Goal: Task Accomplishment & Management: Manage account settings

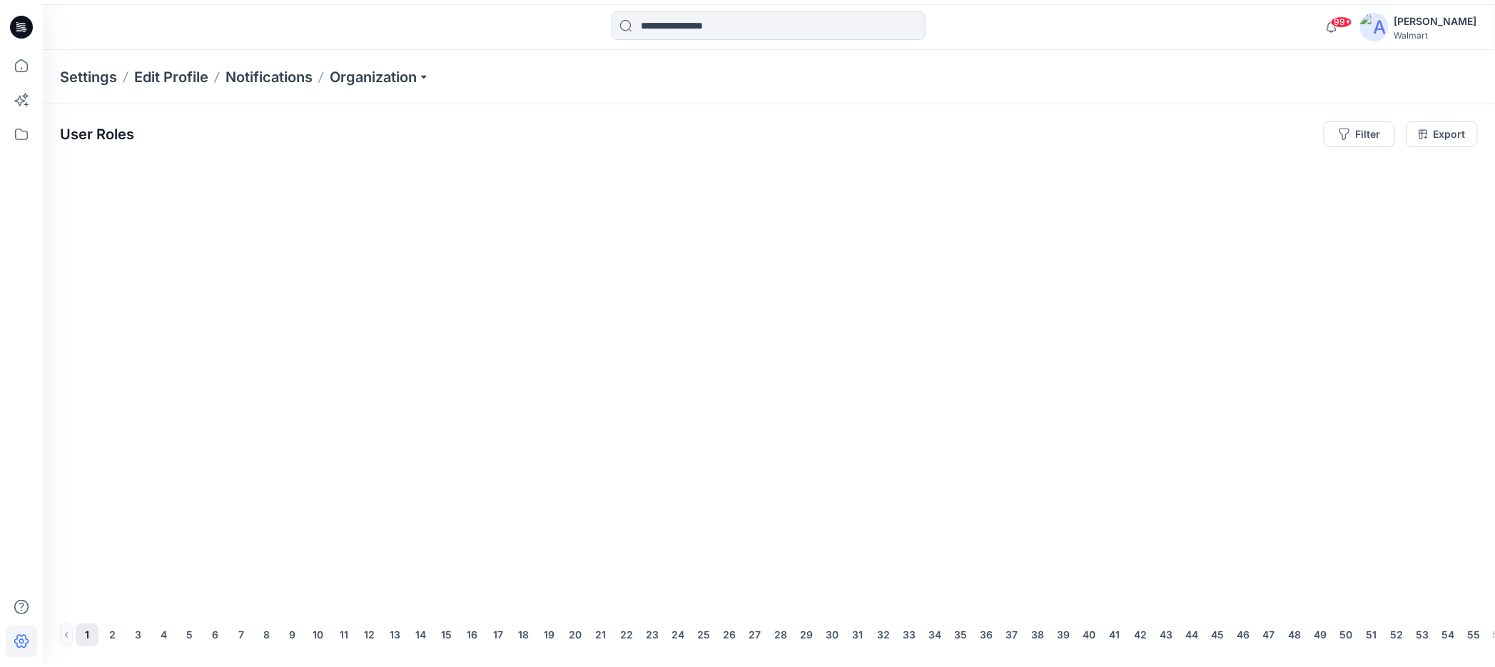
scroll to position [0, 35965]
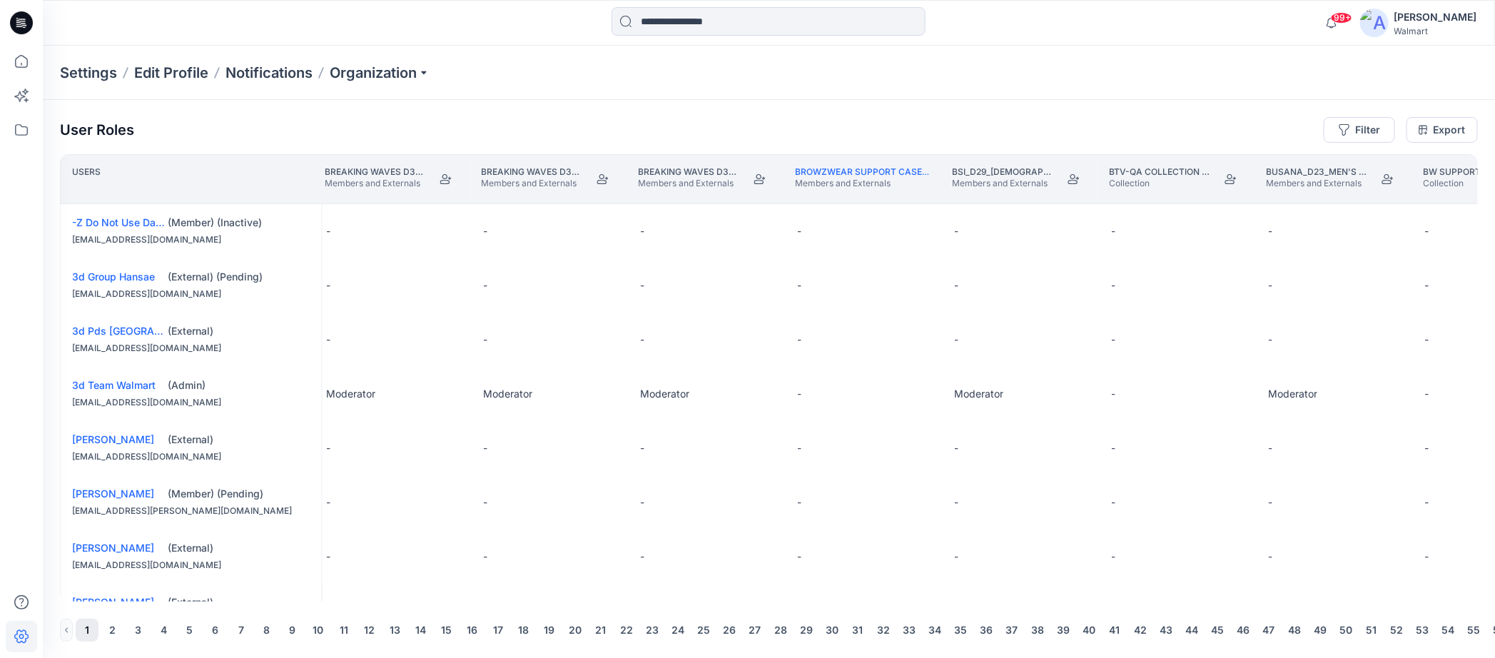
click at [1420, 20] on div "[PERSON_NAME]" at bounding box center [1436, 17] width 83 height 17
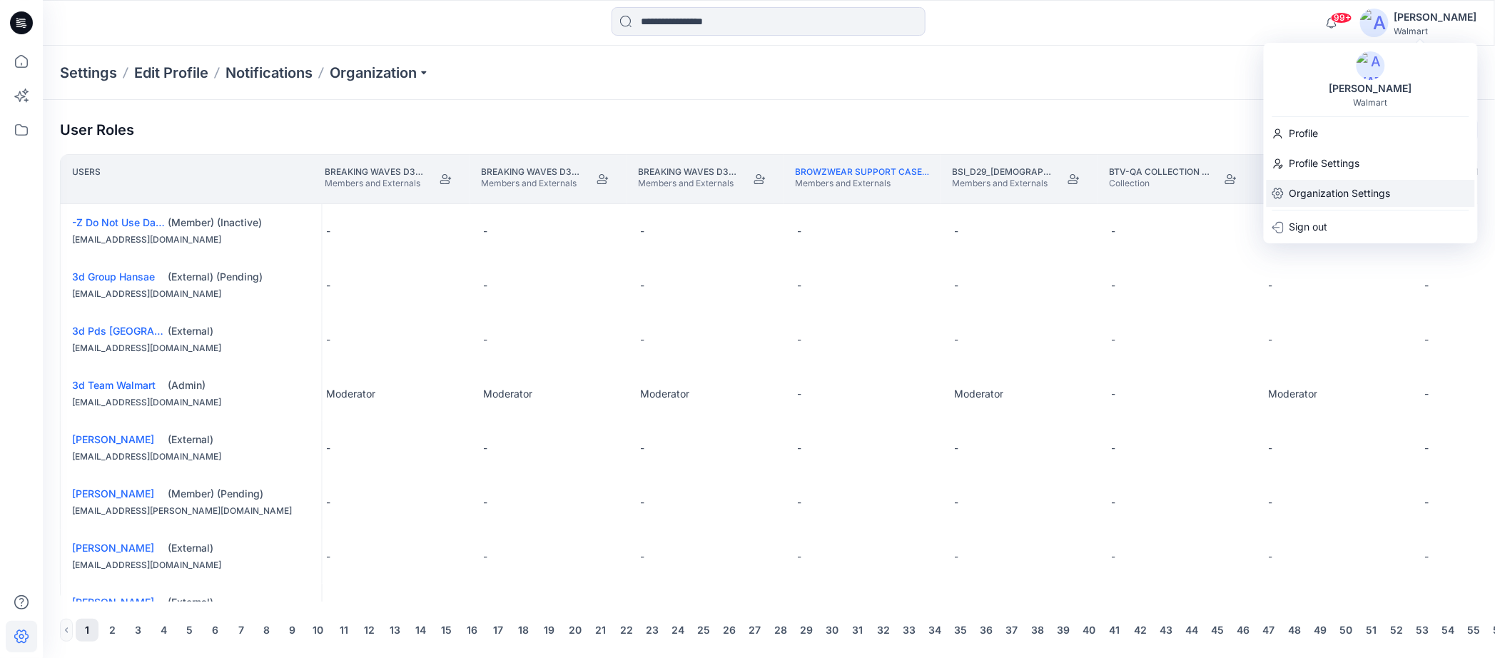
drag, startPoint x: 1333, startPoint y: 193, endPoint x: 1388, endPoint y: 202, distance: 56.3
click at [1333, 193] on p "Organization Settings" at bounding box center [1340, 193] width 101 height 27
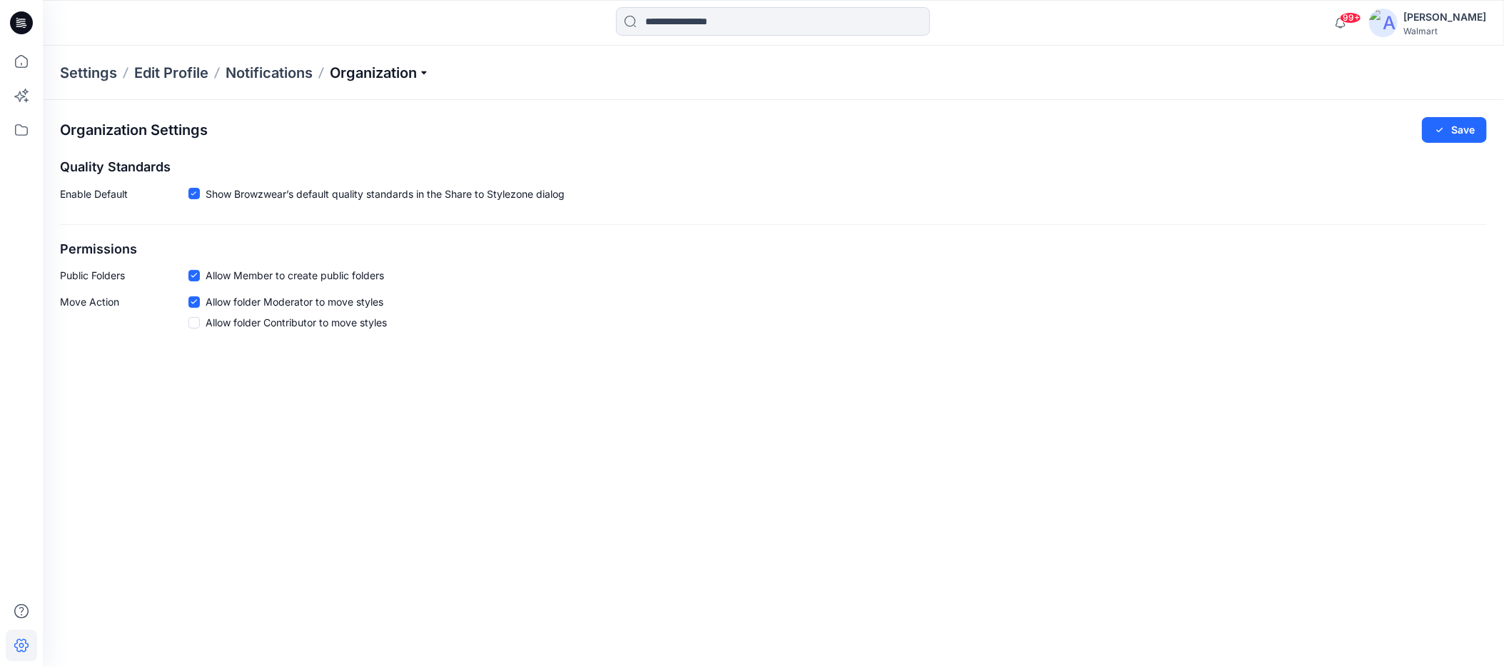
click at [430, 71] on p "Organization" at bounding box center [380, 73] width 100 height 20
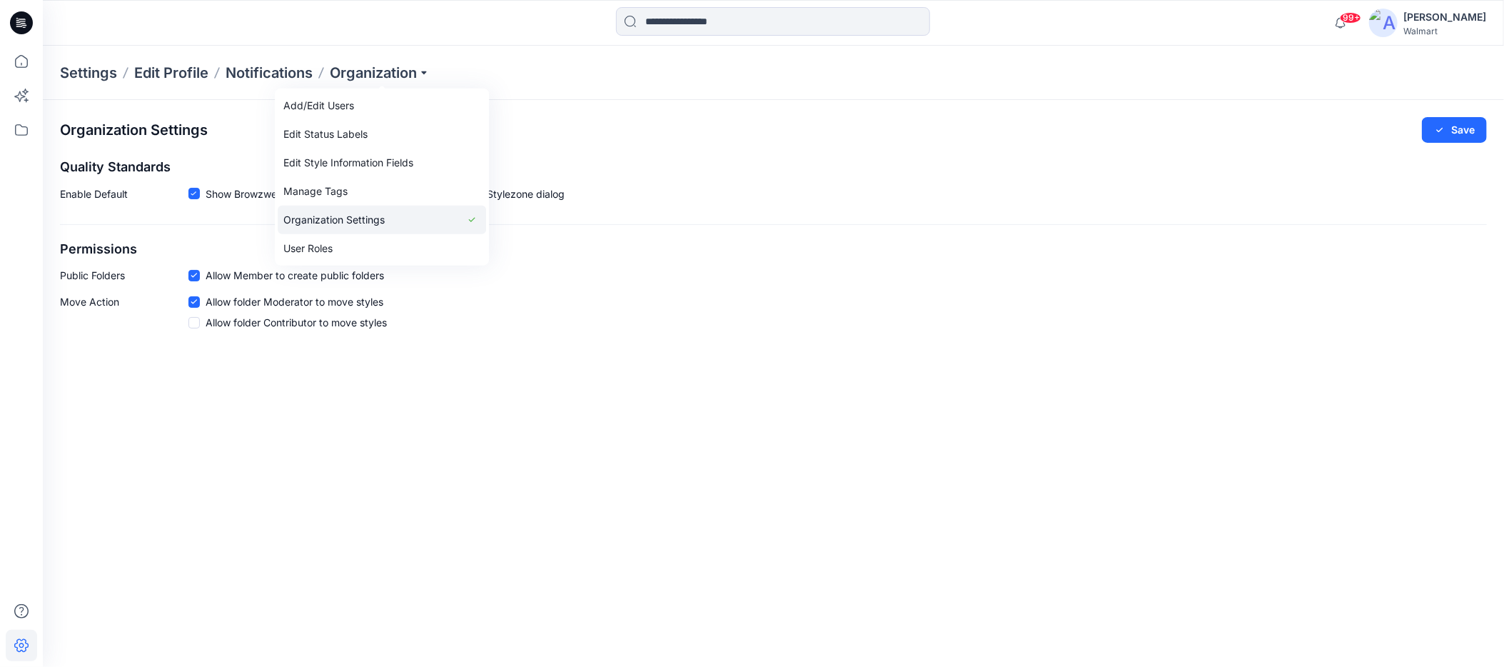
click at [342, 218] on link "Organization Settings" at bounding box center [382, 220] width 208 height 29
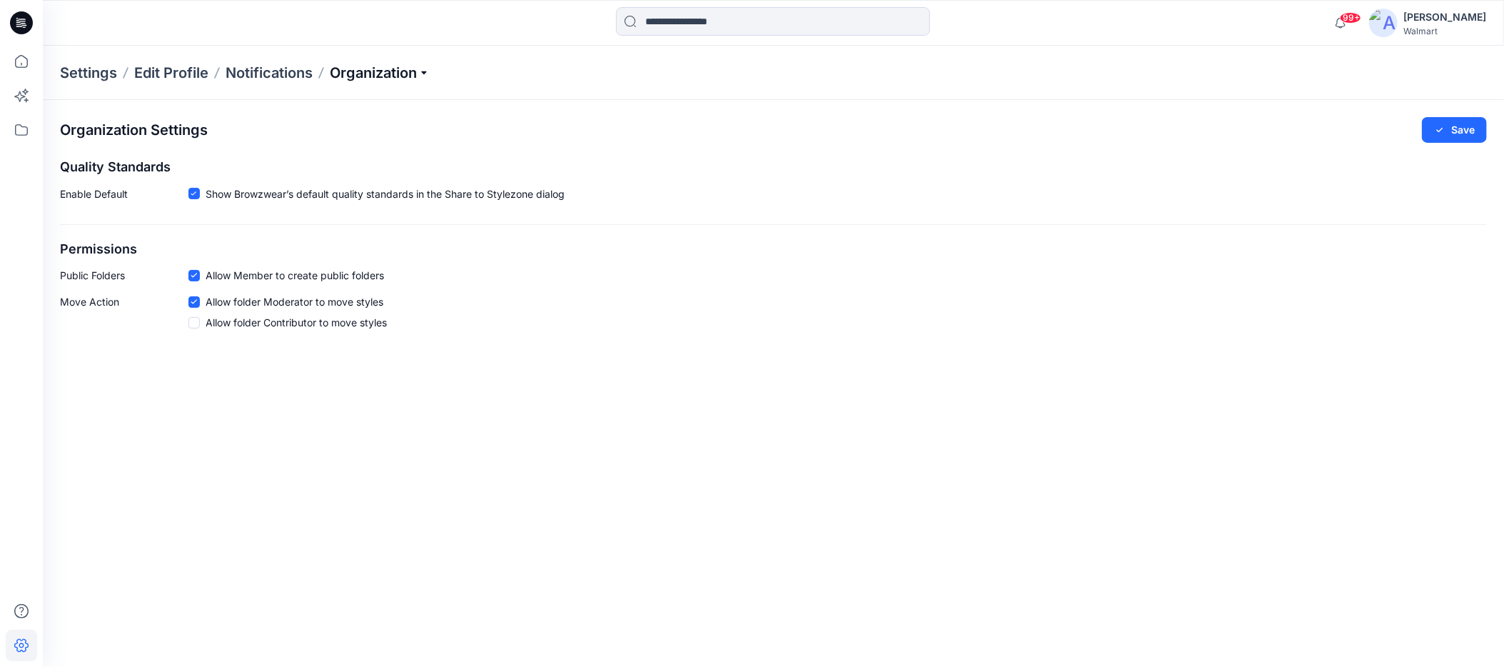
click at [429, 71] on p "Organization" at bounding box center [380, 73] width 100 height 20
click at [191, 69] on p "Edit Profile" at bounding box center [171, 73] width 74 height 20
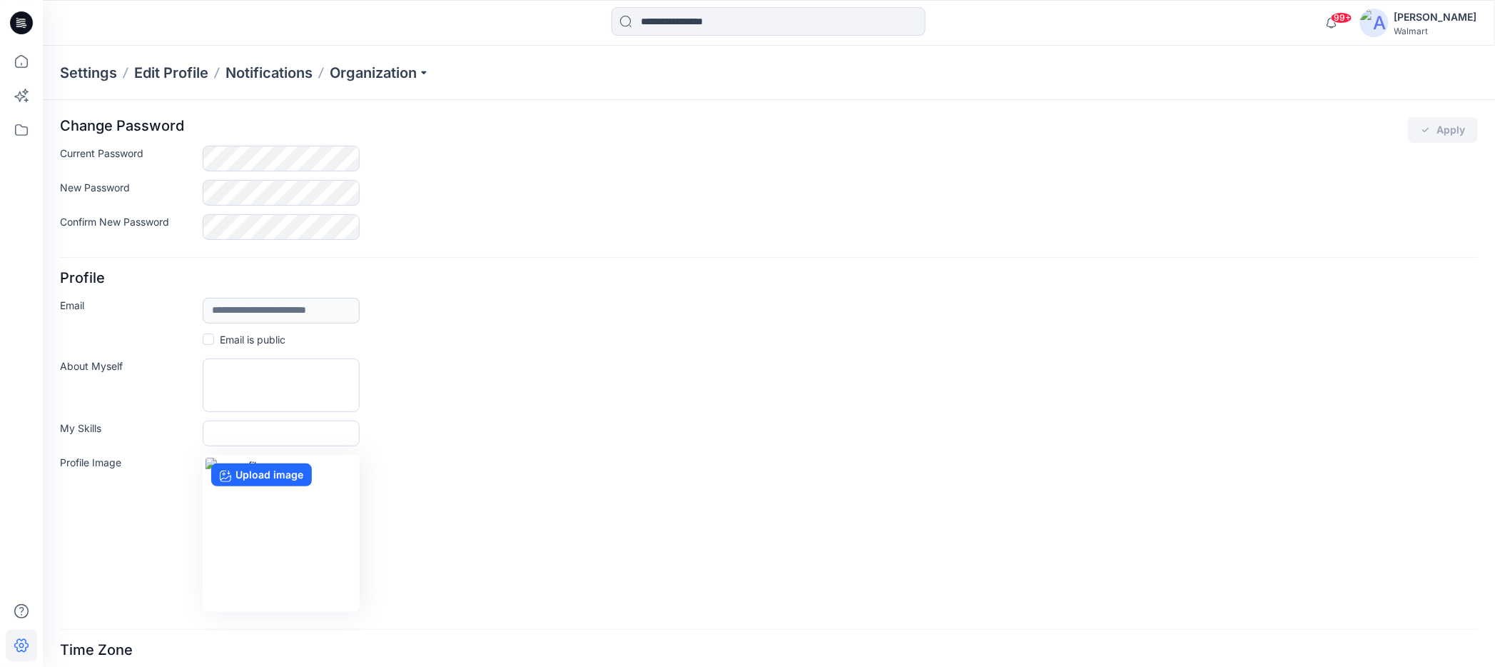
click at [93, 74] on p "Settings" at bounding box center [88, 73] width 57 height 20
click at [93, 76] on p "Settings" at bounding box center [88, 73] width 57 height 20
drag, startPoint x: 93, startPoint y: 76, endPoint x: 290, endPoint y: 31, distance: 202.2
click at [290, 31] on div at bounding box center [224, 22] width 363 height 31
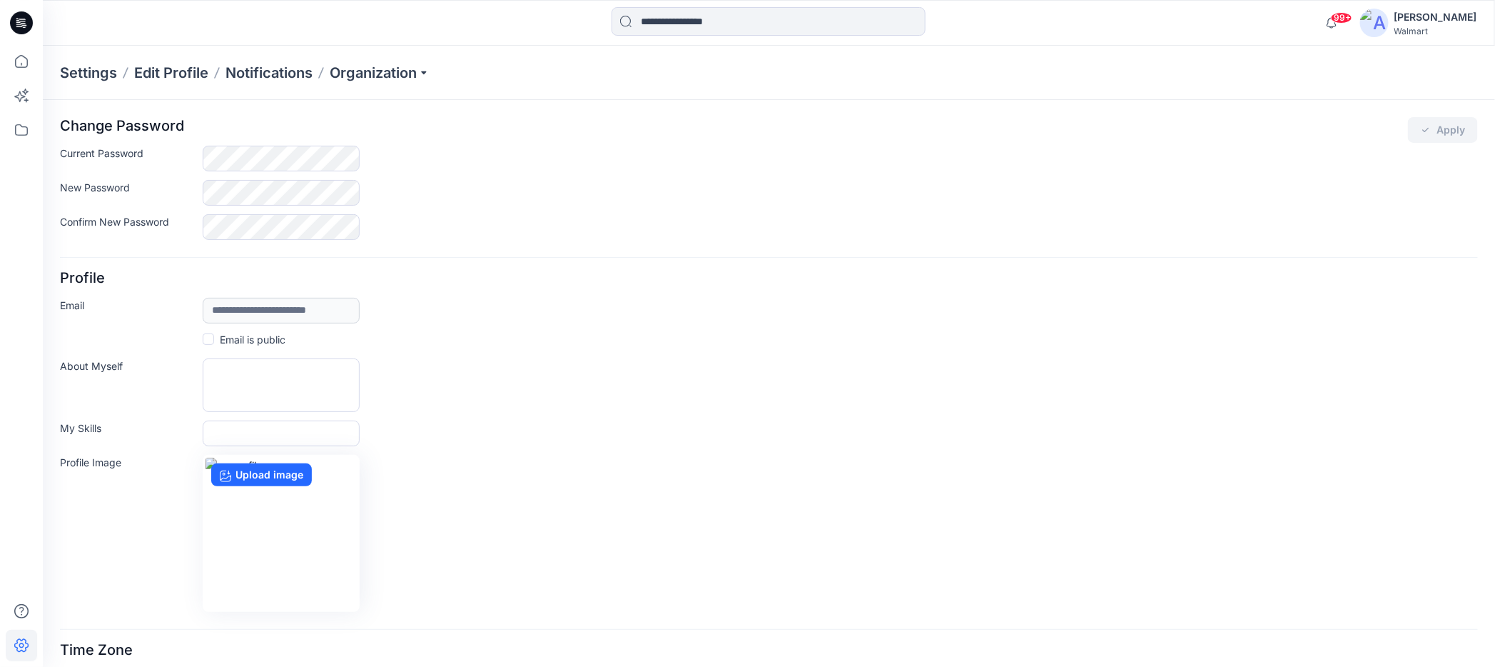
click at [1422, 16] on div "[PERSON_NAME]" at bounding box center [1436, 17] width 83 height 17
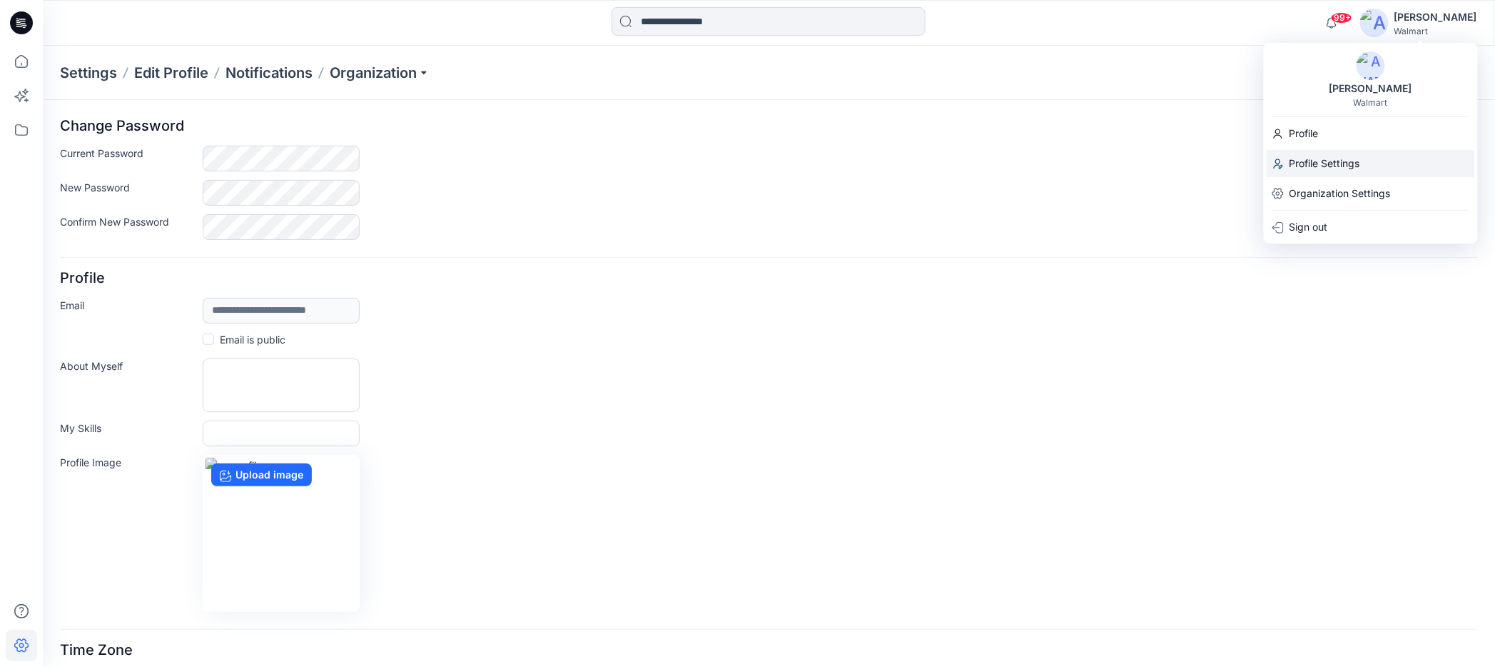
click at [1325, 166] on p "Profile Settings" at bounding box center [1325, 163] width 71 height 27
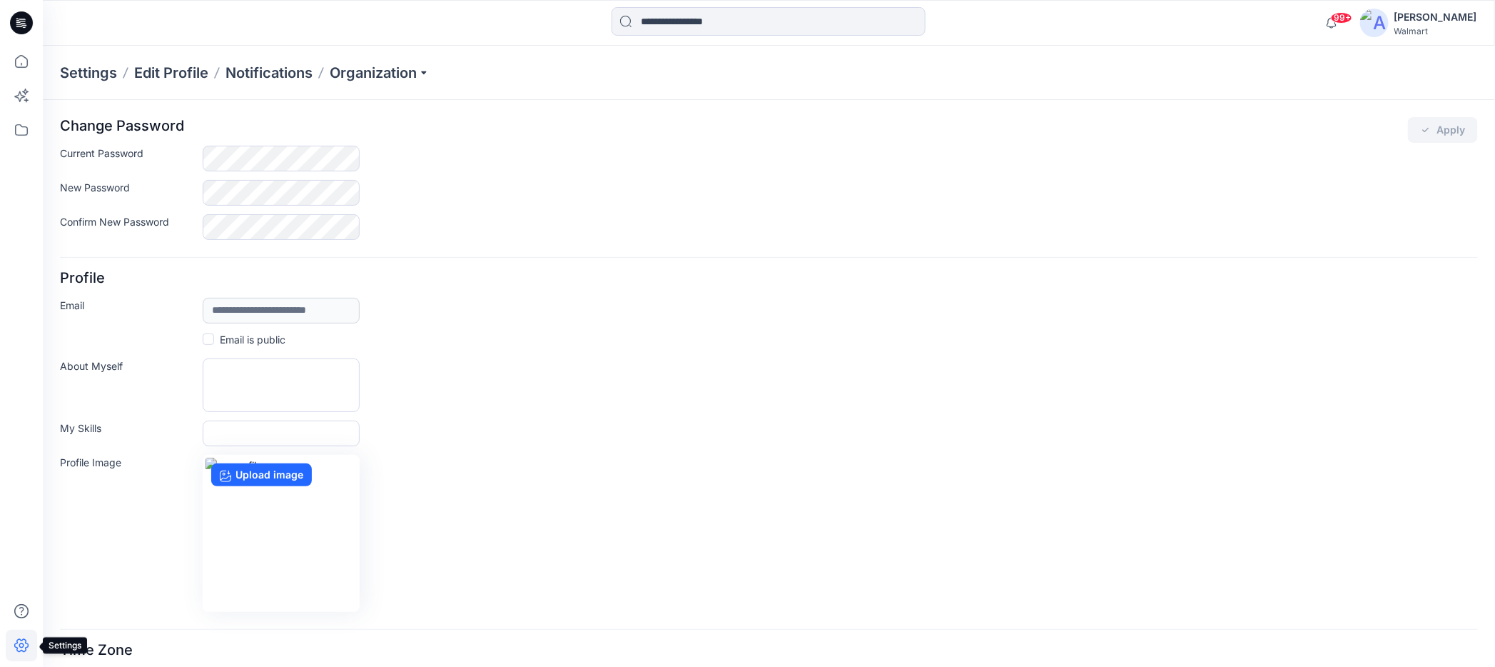
click at [21, 642] on icon at bounding box center [21, 645] width 31 height 31
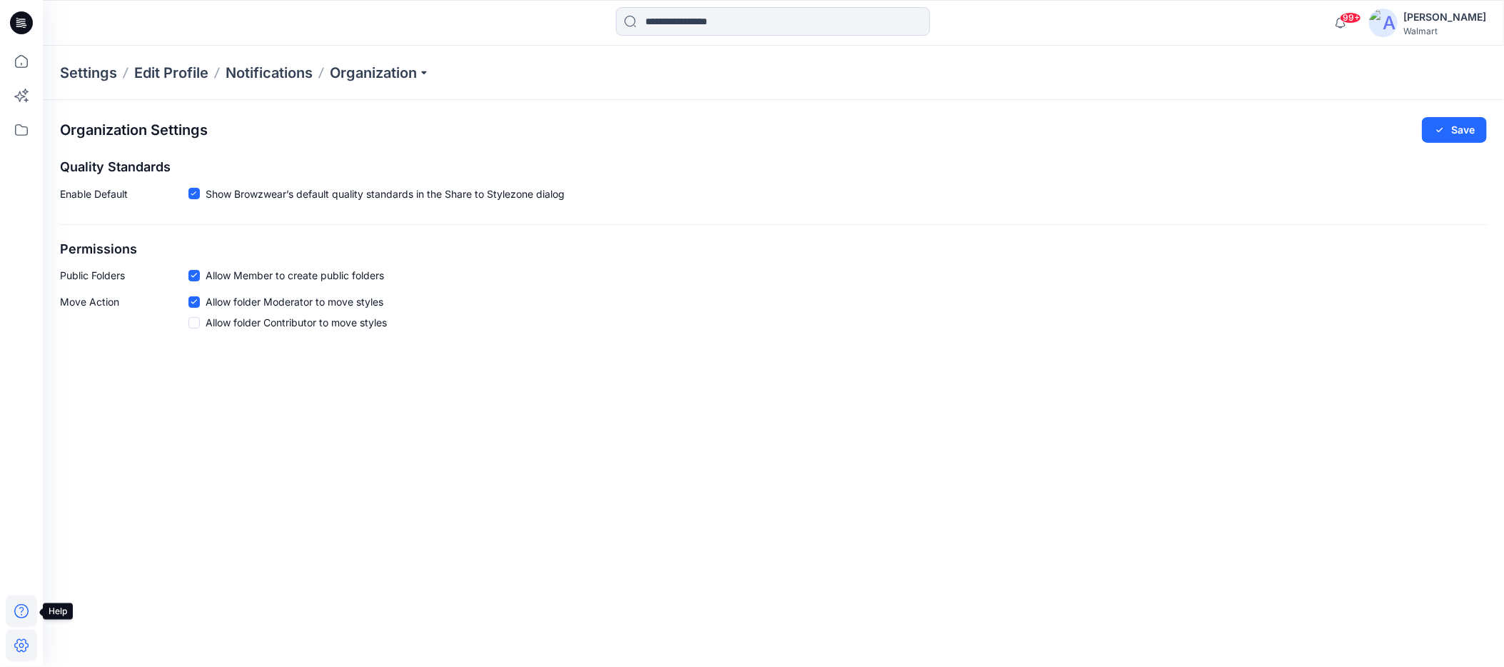
click at [16, 607] on icon at bounding box center [21, 610] width 31 height 31
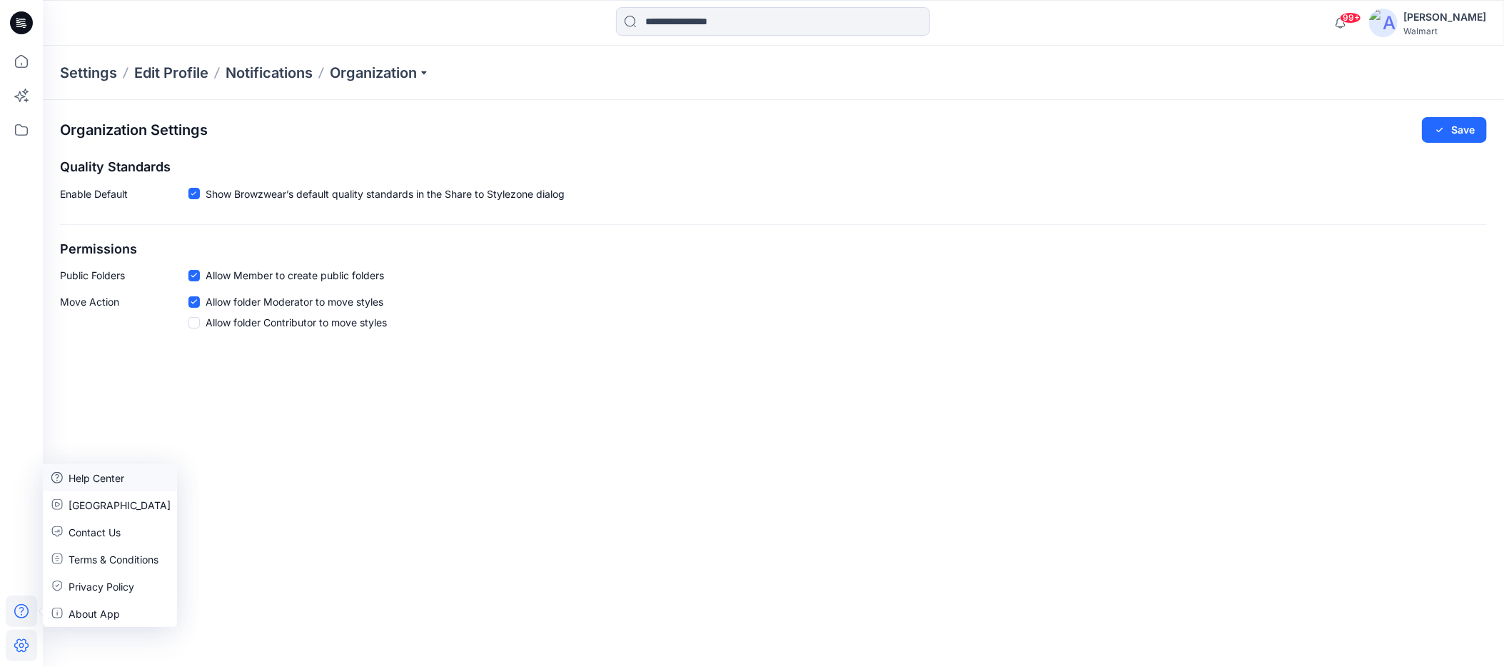
click at [101, 473] on p "Help Center" at bounding box center [97, 477] width 56 height 15
